Goal: Find specific page/section

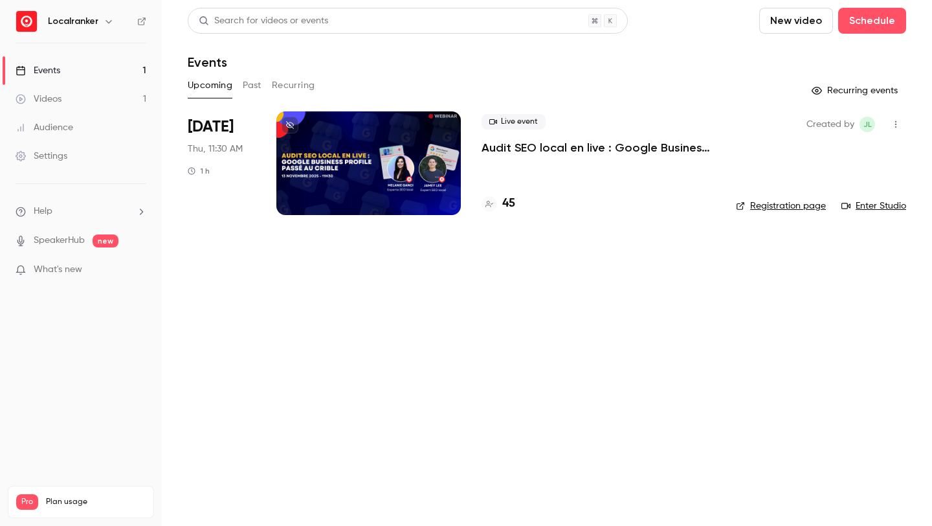
click at [508, 202] on h4 "45" at bounding box center [508, 203] width 13 height 17
